Goal: Information Seeking & Learning: Learn about a topic

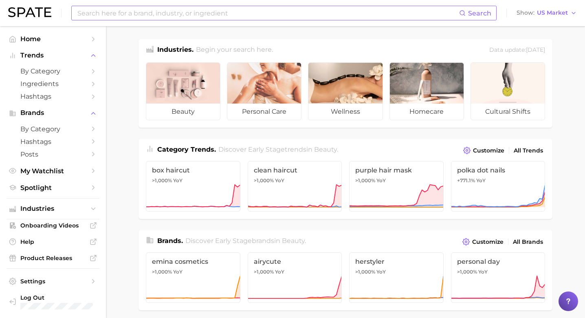
click at [310, 13] on input at bounding box center [268, 13] width 383 height 14
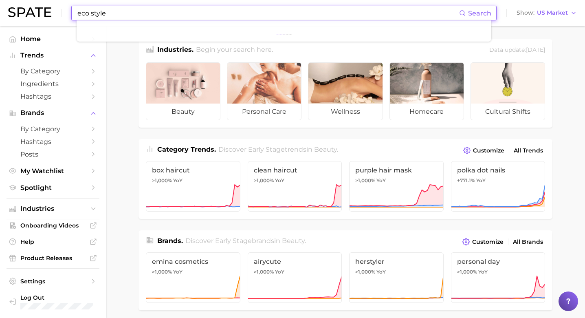
type input "eco style"
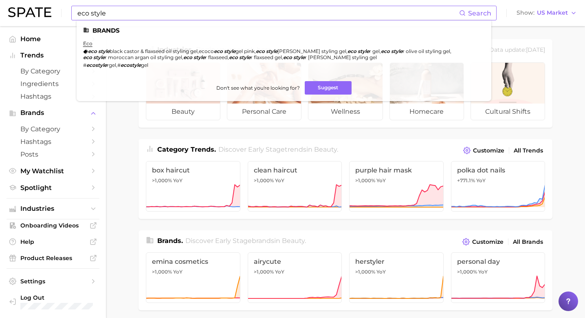
click at [200, 52] on span "ecoco" at bounding box center [206, 51] width 15 height 6
click at [86, 43] on link "eco" at bounding box center [87, 43] width 9 height 6
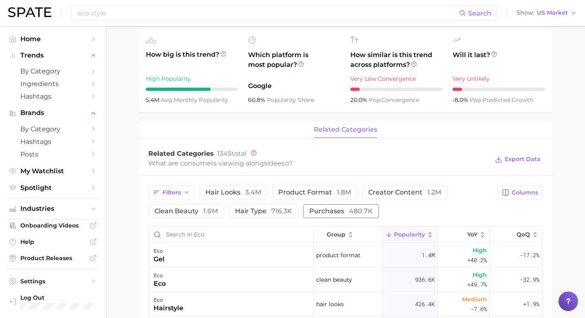
scroll to position [238, 0]
click at [333, 211] on span "purchases 480.7k" at bounding box center [341, 211] width 64 height 7
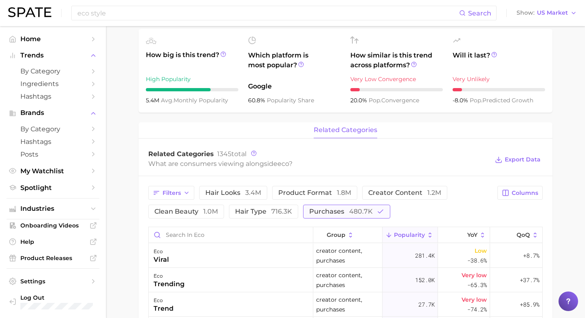
click at [332, 214] on span "purchases 480.7k" at bounding box center [341, 211] width 64 height 7
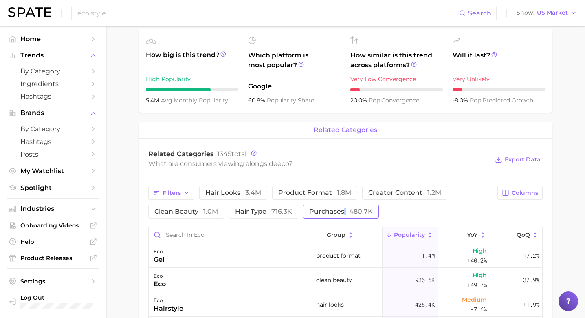
click at [325, 213] on span "purchases 480.7k" at bounding box center [341, 211] width 64 height 7
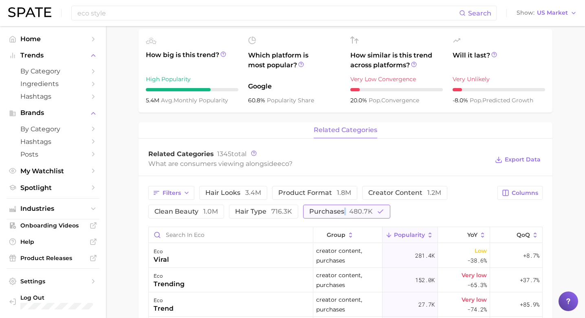
click at [377, 212] on icon "button" at bounding box center [380, 211] width 7 height 7
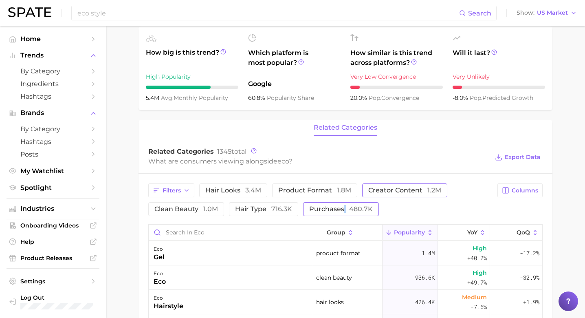
scroll to position [241, 0]
click at [386, 161] on div "What are consumers viewing alongside eco ?" at bounding box center [318, 160] width 341 height 11
click at [522, 155] on span "Export Data" at bounding box center [523, 156] width 36 height 7
click at [428, 150] on div "Related Categories 1345 total" at bounding box center [318, 151] width 341 height 8
